Goal: Information Seeking & Learning: Learn about a topic

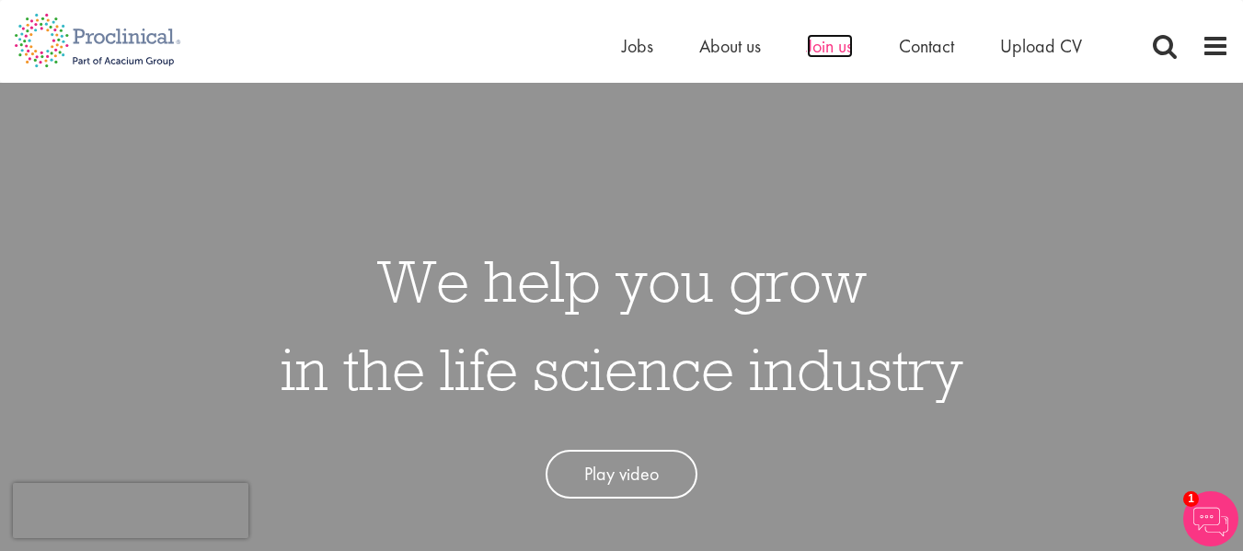
click at [834, 54] on span "Join us" at bounding box center [830, 46] width 46 height 24
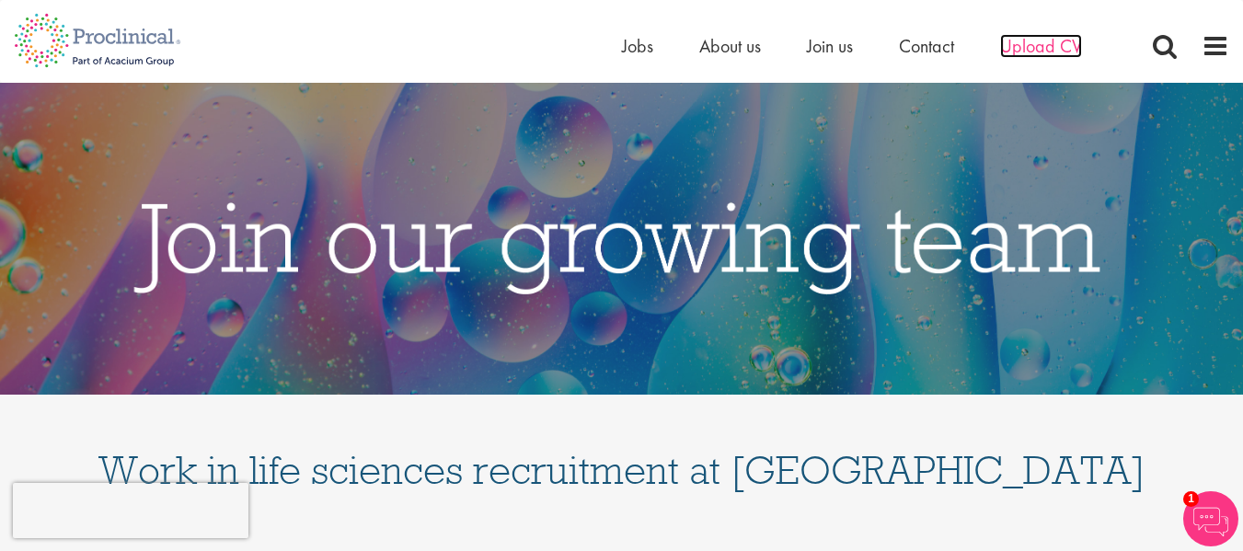
click at [1033, 46] on span "Upload CV" at bounding box center [1041, 46] width 82 height 24
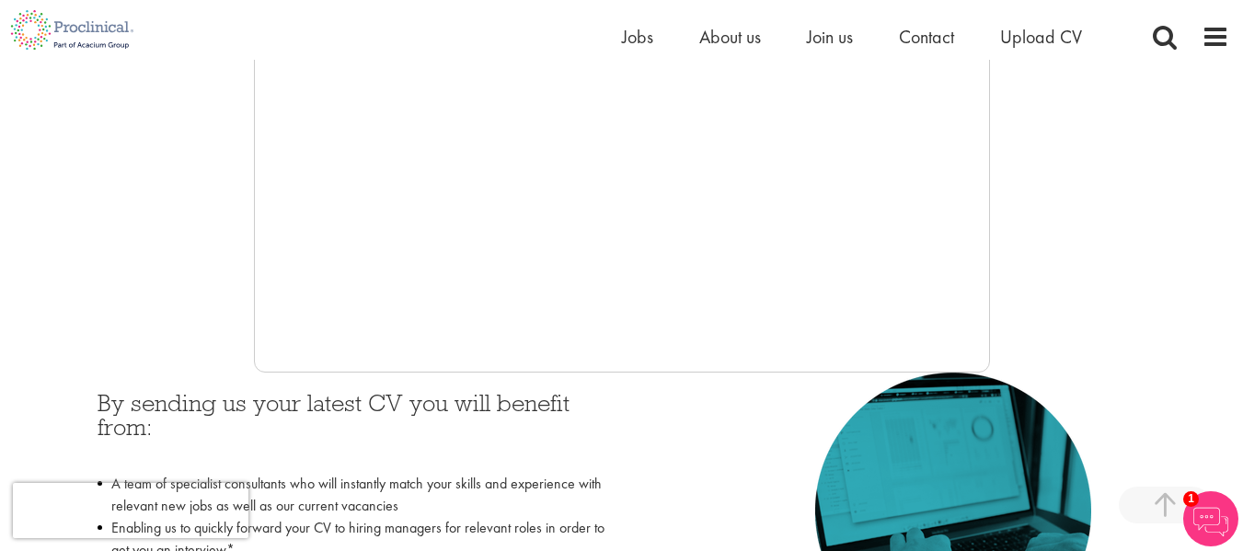
scroll to position [552, 0]
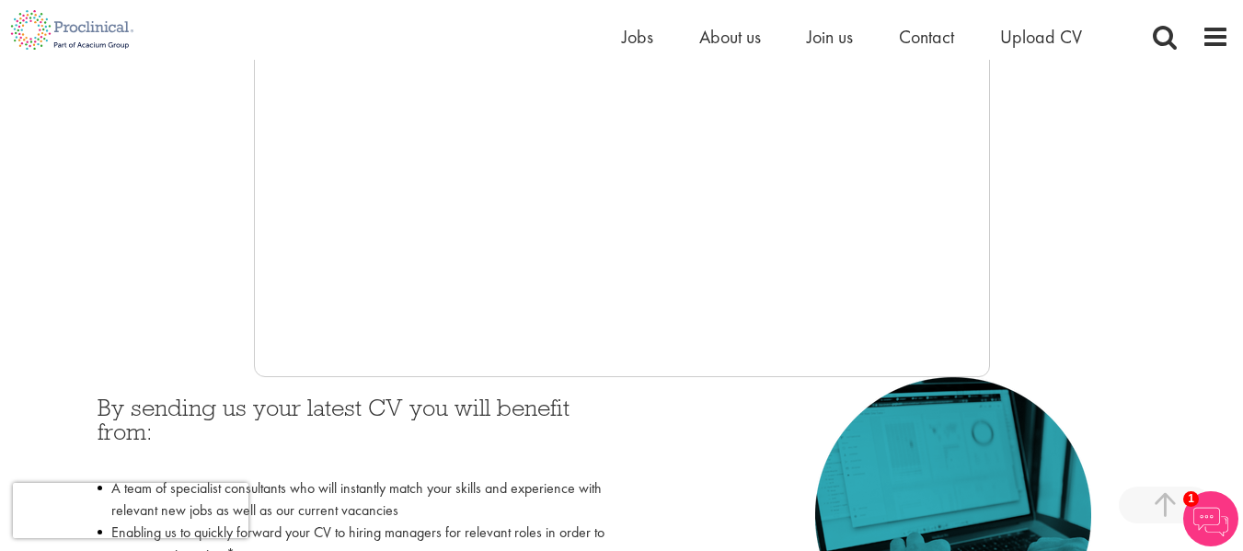
click at [171, 206] on div at bounding box center [621, 101] width 1215 height 552
click at [626, 37] on span "Jobs" at bounding box center [637, 37] width 31 height 24
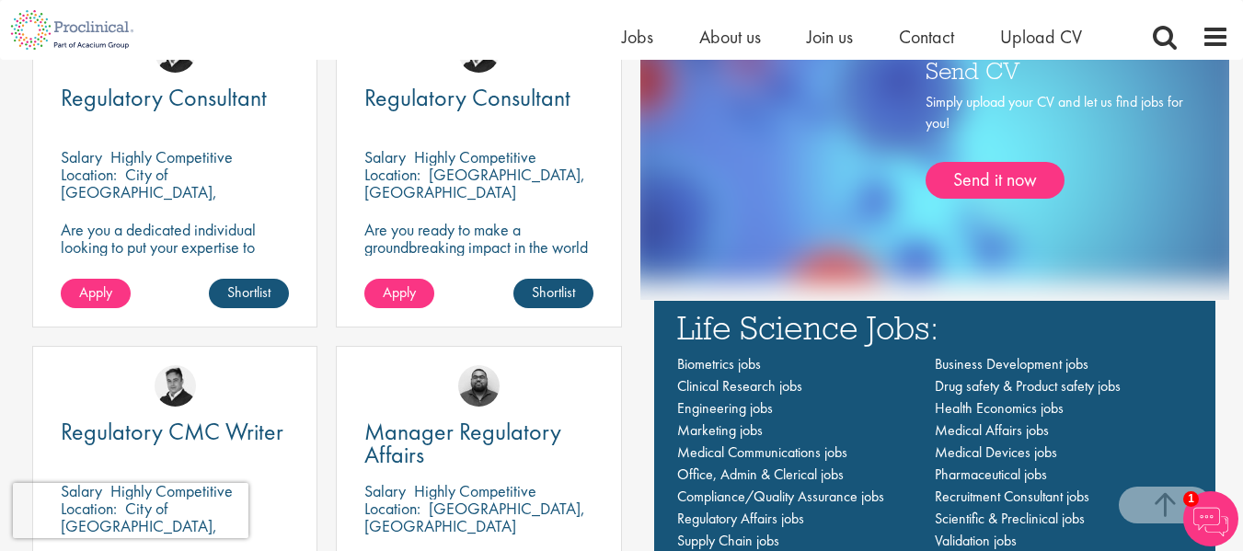
scroll to position [1104, 0]
